Goal: Transaction & Acquisition: Purchase product/service

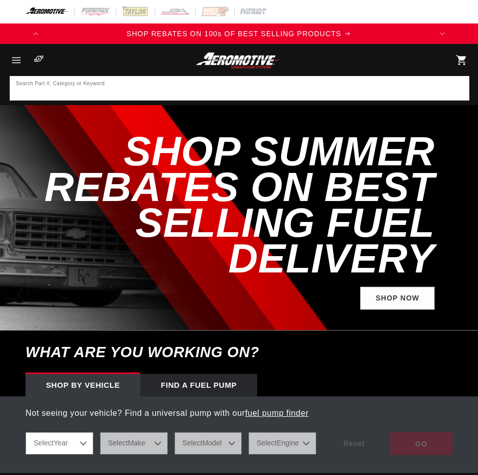
click at [81, 85] on input at bounding box center [240, 88] width 458 height 22
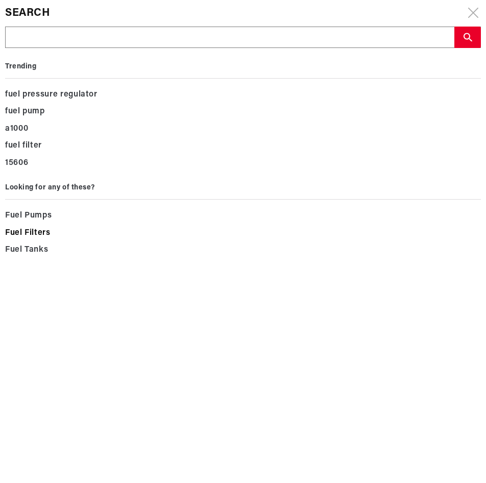
click at [335, 238] on div "Fuel Filters" at bounding box center [242, 232] width 475 height 17
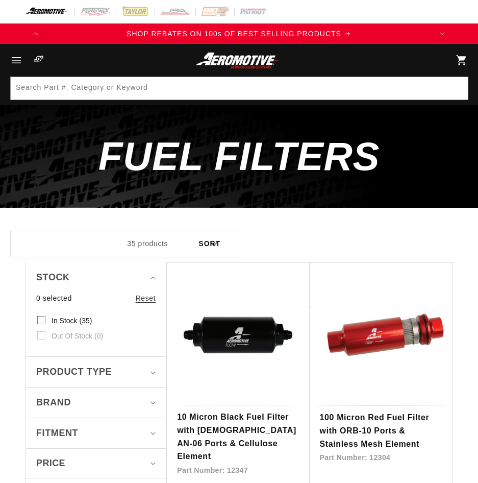
click at [13, 58] on icon "Menu" at bounding box center [16, 60] width 13 height 13
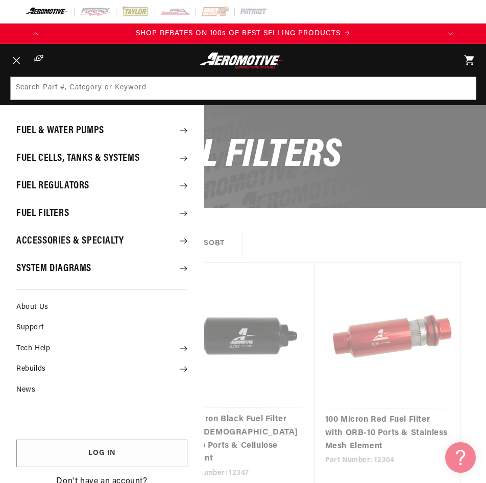
drag, startPoint x: 304, startPoint y: 175, endPoint x: 250, endPoint y: 103, distance: 90.1
click at [28, 77] on summary "Menu" at bounding box center [16, 60] width 22 height 33
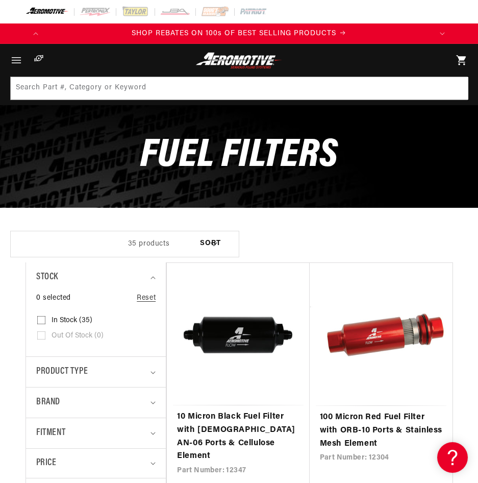
click at [17, 60] on icon "Menu" at bounding box center [16, 60] width 13 height 13
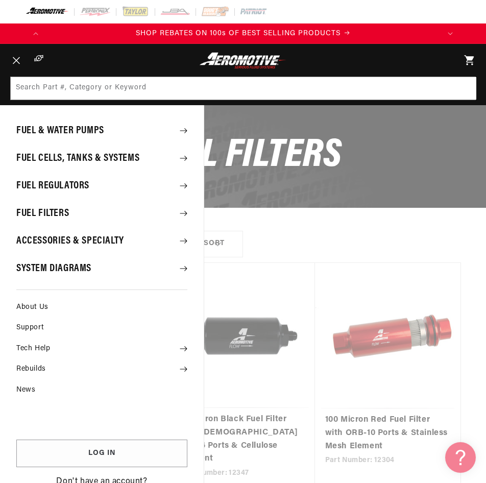
click at [65, 127] on summary "Fuel & Water Pumps" at bounding box center [102, 130] width 204 height 27
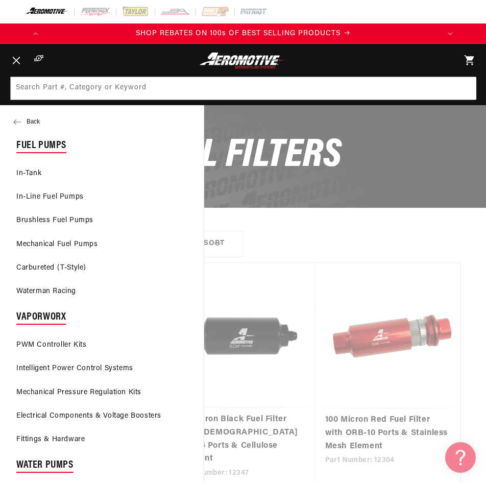
click at [28, 77] on summary "Menu" at bounding box center [16, 60] width 22 height 33
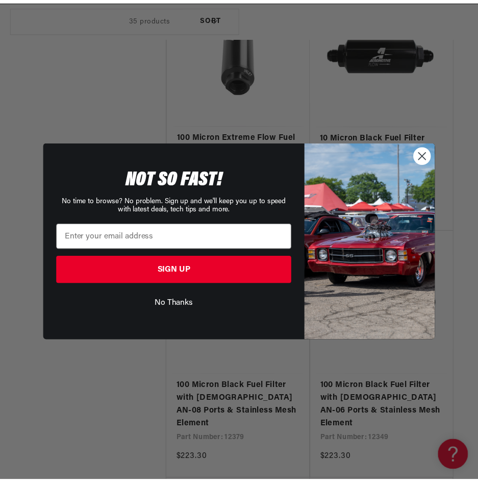
scroll to position [0, 394]
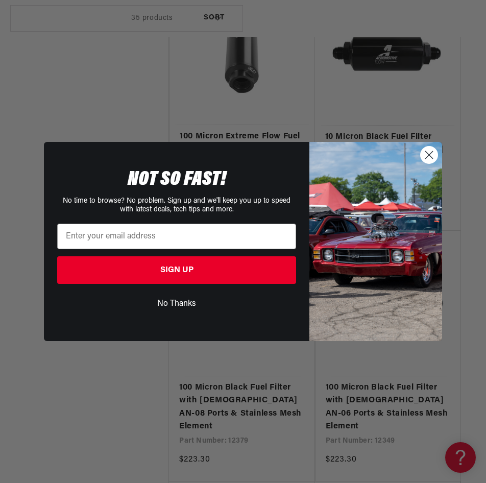
click at [427, 153] on circle "Close dialog" at bounding box center [428, 154] width 17 height 17
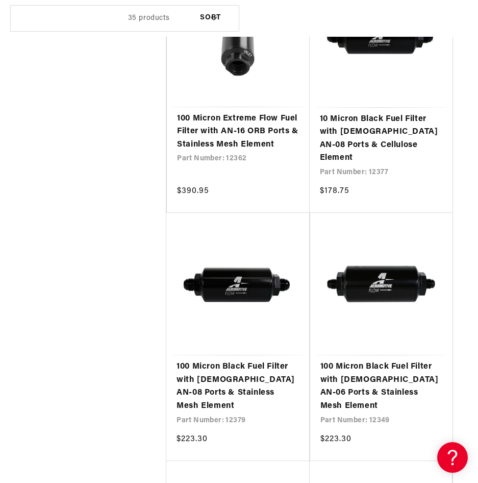
scroll to position [0, 0]
